Goal: Task Accomplishment & Management: Use online tool/utility

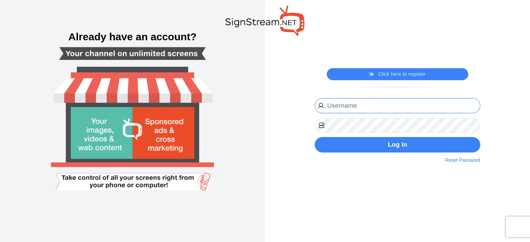
type input "[EMAIL_ADDRESS][DOMAIN_NAME]"
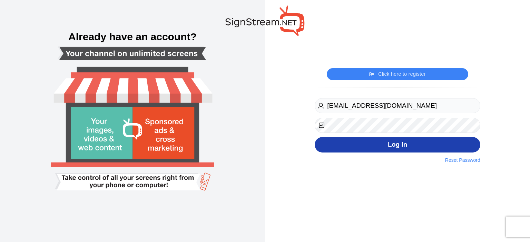
click at [383, 144] on button "Log In" at bounding box center [398, 145] width 166 height 16
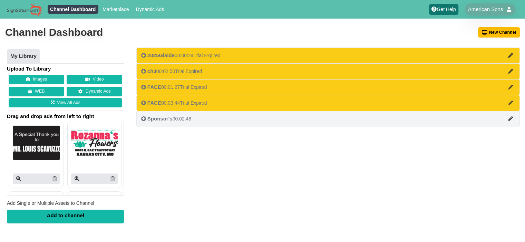
click at [154, 116] on span "Sponsor's" at bounding box center [159, 119] width 25 height 6
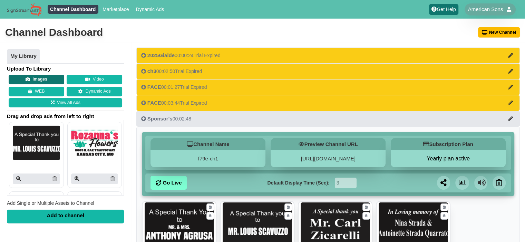
click at [43, 77] on button "Images" at bounding box center [37, 80] width 56 height 10
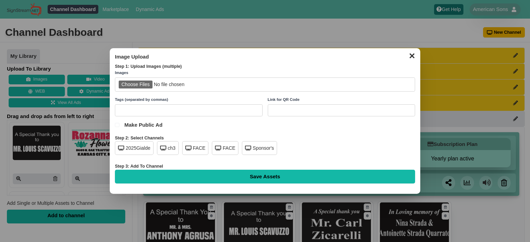
click at [135, 85] on input "file" at bounding box center [265, 85] width 300 height 14
type input "C:\fakepath\In Memory 9x16 - leocardi.png"
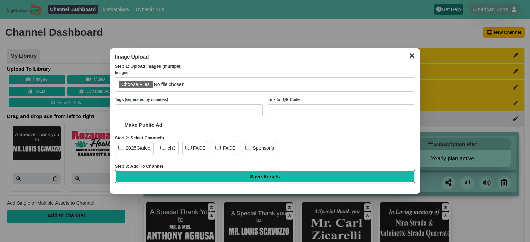
click at [261, 176] on input "Save Assets" at bounding box center [265, 177] width 300 height 14
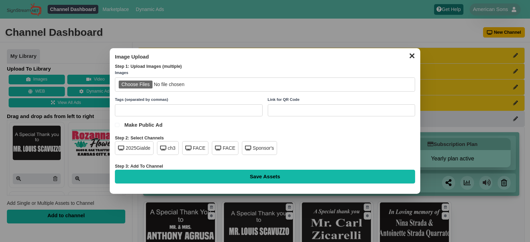
type input "Saving..."
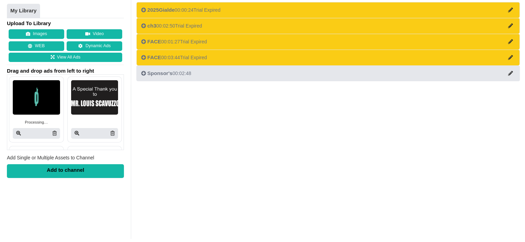
scroll to position [51, 0]
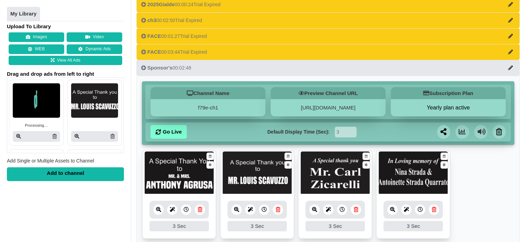
click at [40, 109] on img at bounding box center [36, 101] width 47 height 34
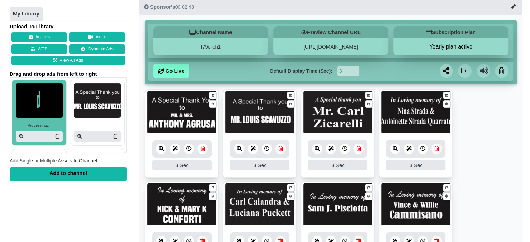
scroll to position [120, 0]
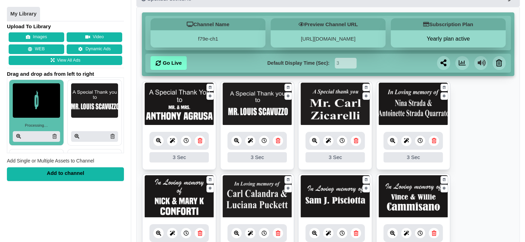
click at [79, 174] on div "Add to channel" at bounding box center [65, 175] width 117 height 14
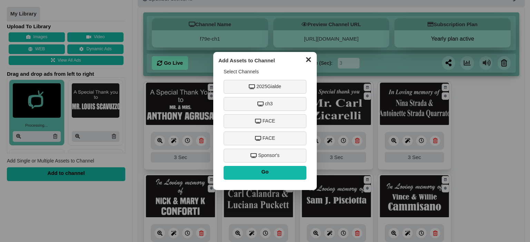
click at [266, 152] on div "Sponsor's" at bounding box center [264, 156] width 83 height 14
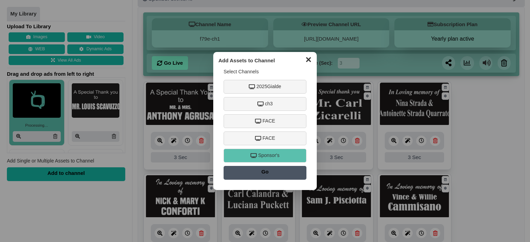
click at [269, 172] on input "Go" at bounding box center [264, 173] width 83 height 14
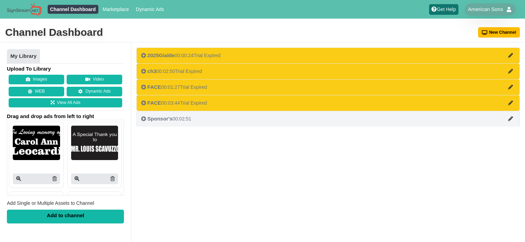
click at [174, 117] on div "Sponsor's 00:02:51" at bounding box center [166, 119] width 50 height 7
click at [171, 118] on span "Sponsor's" at bounding box center [159, 119] width 25 height 6
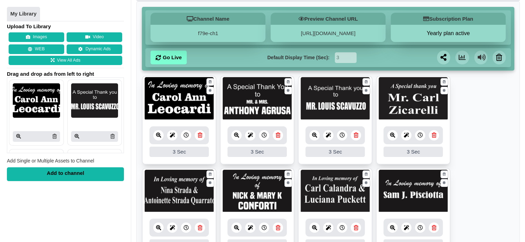
scroll to position [69, 0]
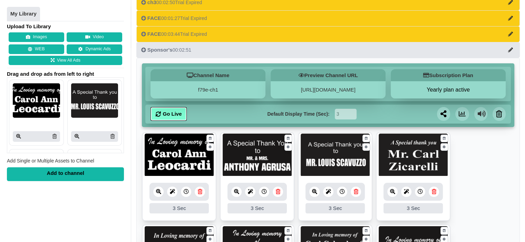
click at [169, 112] on link "Go Live" at bounding box center [168, 114] width 36 height 14
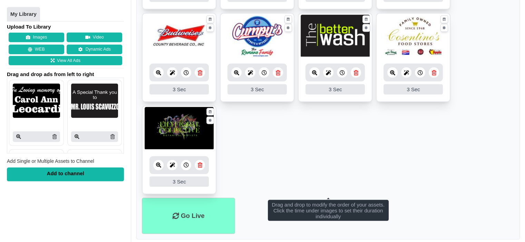
scroll to position [1399, 0]
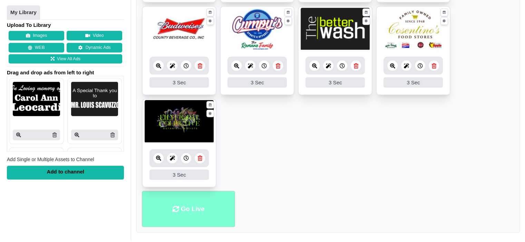
click at [192, 197] on li "Go Live" at bounding box center [188, 209] width 93 height 36
click at [181, 198] on li "Go Live" at bounding box center [188, 209] width 93 height 36
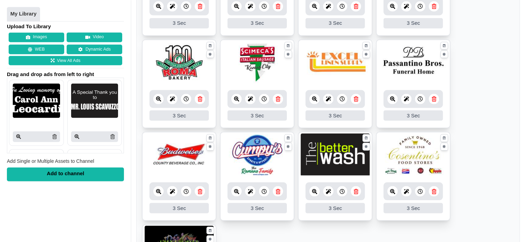
scroll to position [1261, 0]
